Goal: Check status: Check status

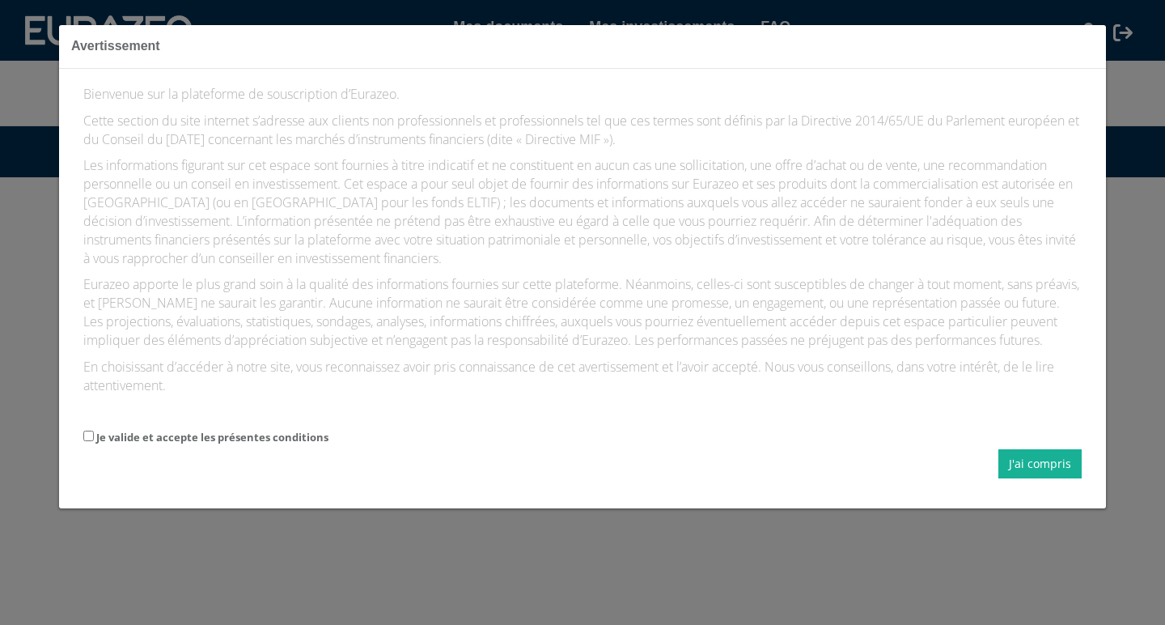
click at [90, 430] on input "Je valide et accepte les présentes conditions" at bounding box center [88, 435] width 11 height 11
checkbox input "true"
click at [1047, 449] on button "J'ai compris" at bounding box center [1039, 463] width 83 height 29
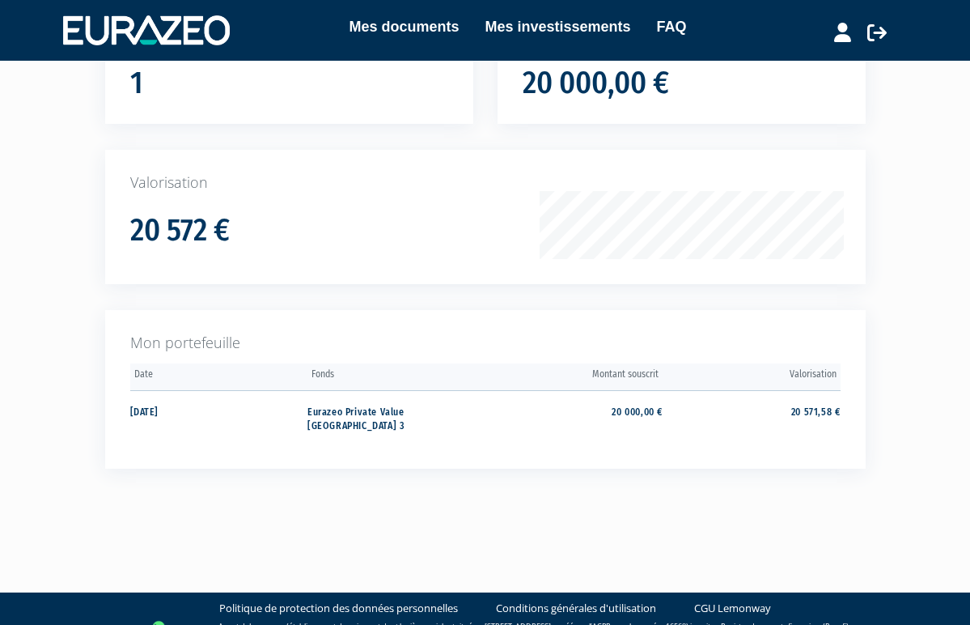
scroll to position [167, 0]
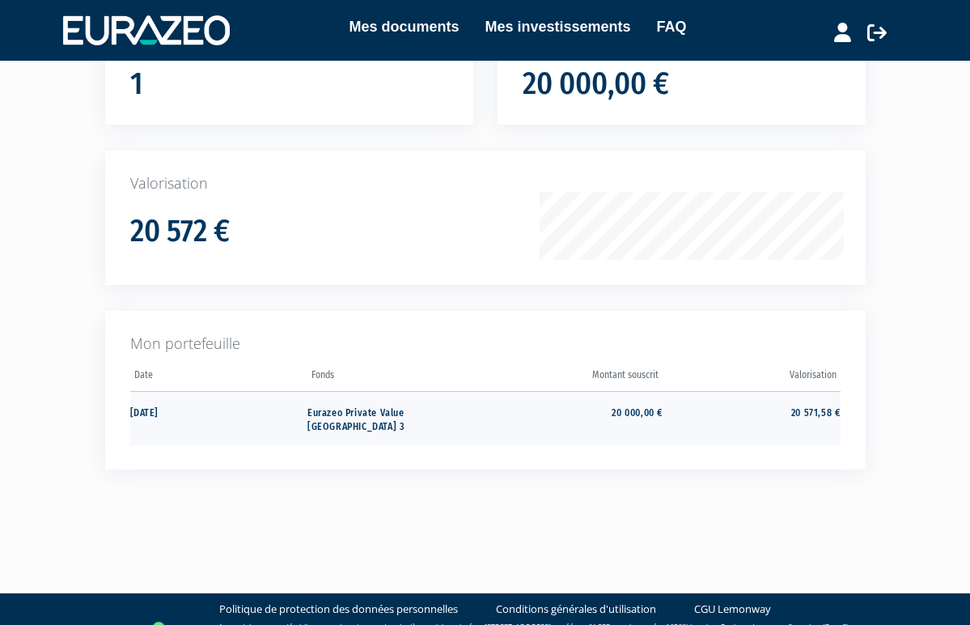
click at [379, 405] on td "Eurazeo Private Value [GEOGRAPHIC_DATA] 3" at bounding box center [396, 418] width 178 height 54
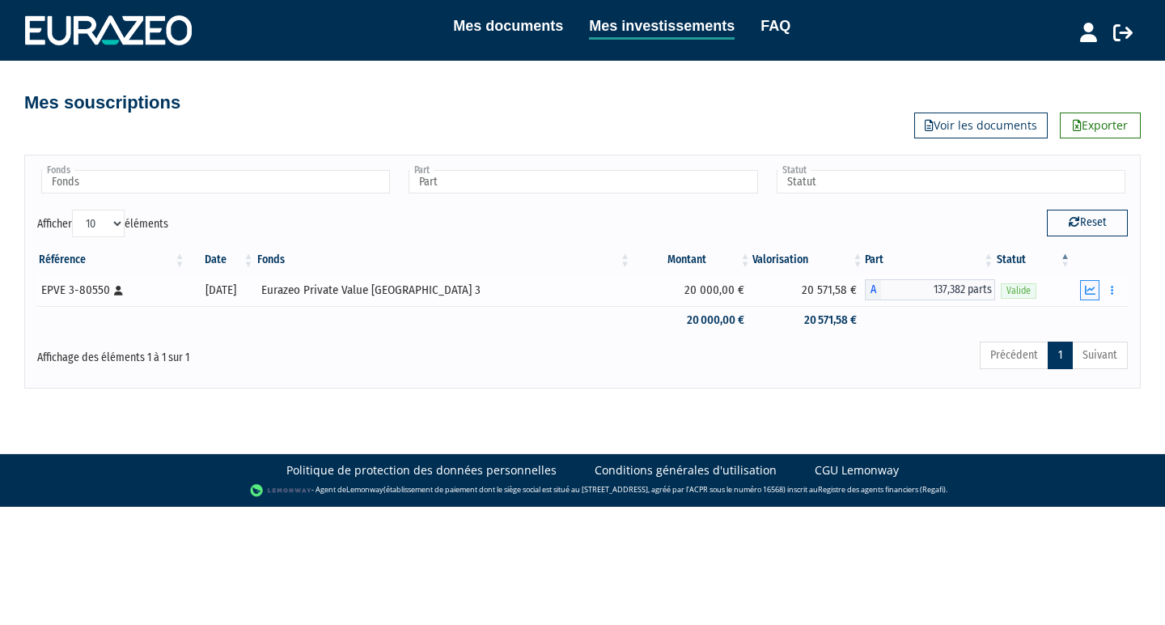
click at [969, 288] on icon "button" at bounding box center [1090, 290] width 11 height 11
